Goal: Information Seeking & Learning: Learn about a topic

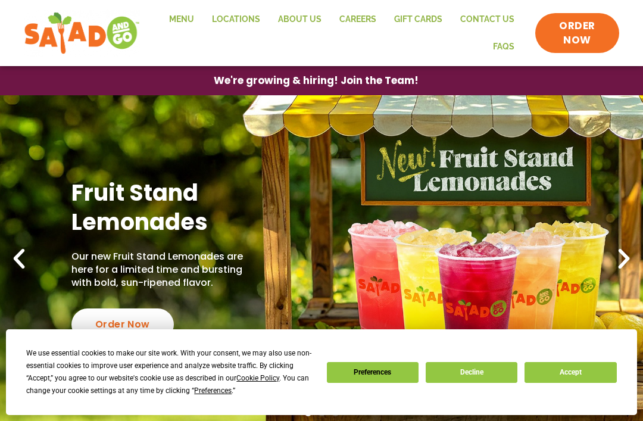
click at [194, 21] on link "Menu" at bounding box center [181, 19] width 43 height 27
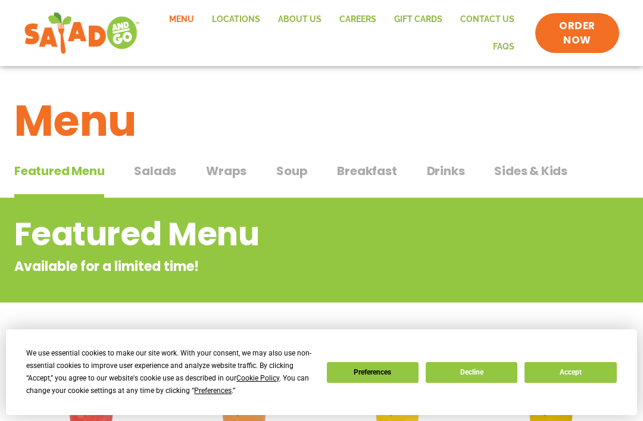
click at [364, 166] on span "Breakfast" at bounding box center [367, 171] width 60 height 18
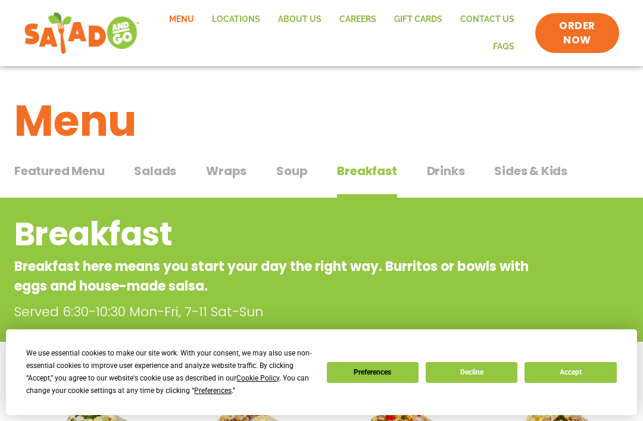
click at [288, 173] on span "Soup" at bounding box center [291, 171] width 31 height 18
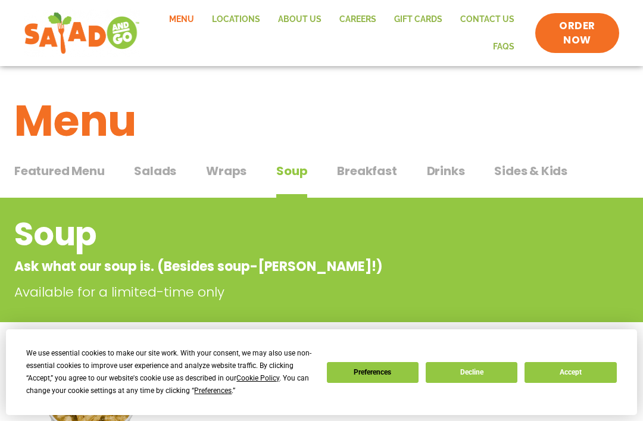
click at [223, 167] on span "Wraps" at bounding box center [226, 171] width 41 height 18
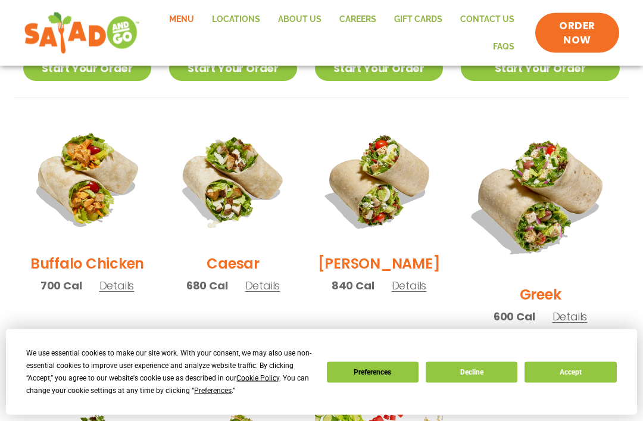
scroll to position [559, 0]
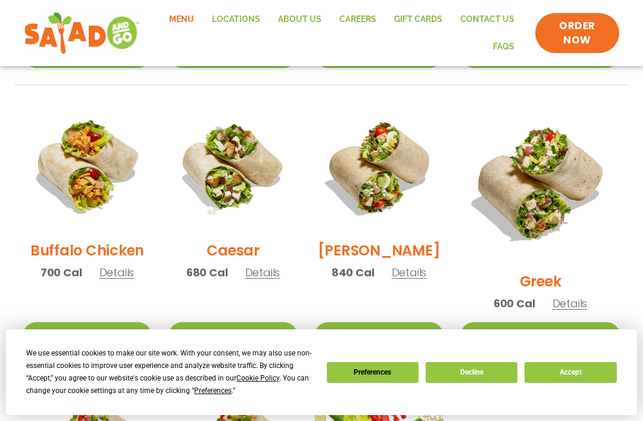
click at [427, 280] on span "Details" at bounding box center [409, 272] width 35 height 15
click at [583, 296] on span "Details" at bounding box center [570, 303] width 35 height 15
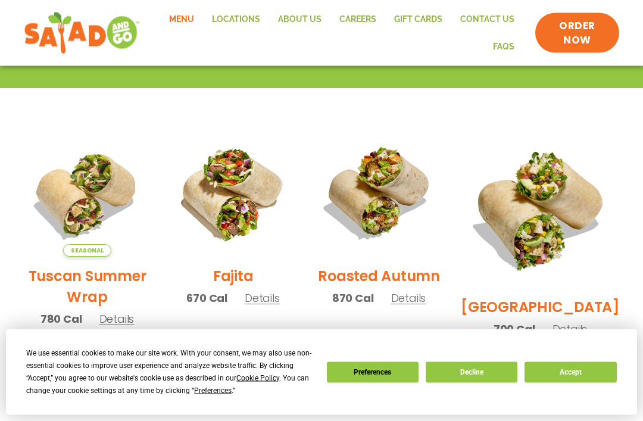
scroll to position [254, 0]
click at [270, 303] on span "Details" at bounding box center [262, 298] width 35 height 15
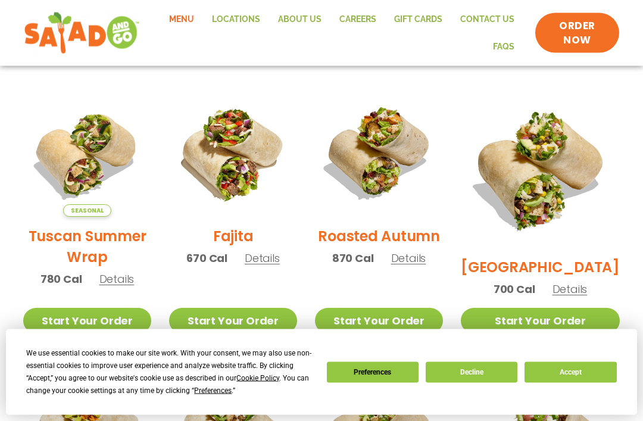
scroll to position [295, 0]
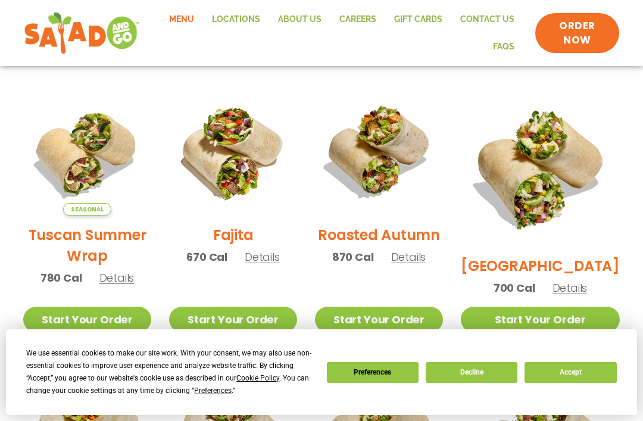
click at [120, 285] on span "Details" at bounding box center [116, 277] width 35 height 15
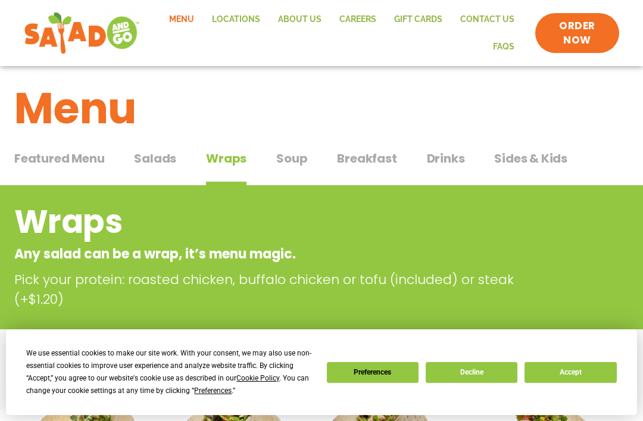
scroll to position [26, 0]
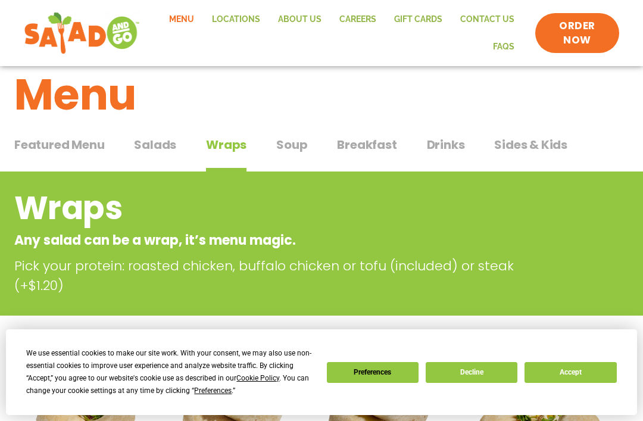
click at [169, 144] on span "Salads" at bounding box center [155, 145] width 42 height 18
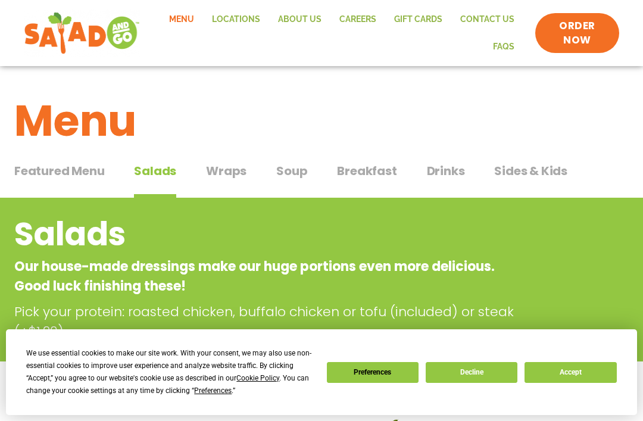
click at [73, 166] on span "Featured Menu" at bounding box center [59, 171] width 90 height 18
